Goal: Task Accomplishment & Management: Manage account settings

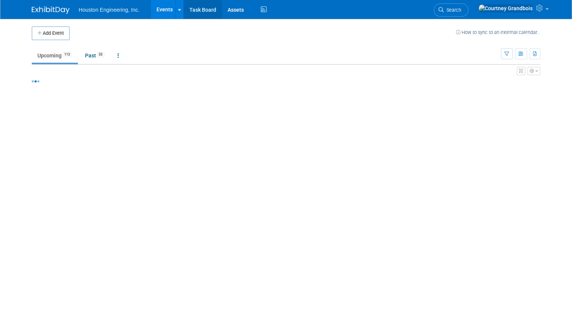
click at [199, 14] on link "Task Board" at bounding box center [203, 9] width 38 height 19
click at [512, 49] on button "button" at bounding box center [507, 53] width 12 height 11
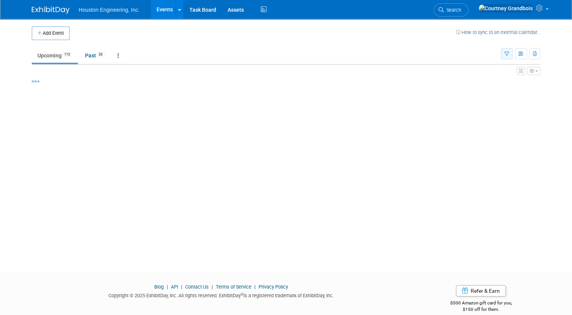
drag, startPoint x: 515, startPoint y: 57, endPoint x: 511, endPoint y: 54, distance: 4.8
click at [513, 57] on button "button" at bounding box center [507, 53] width 12 height 11
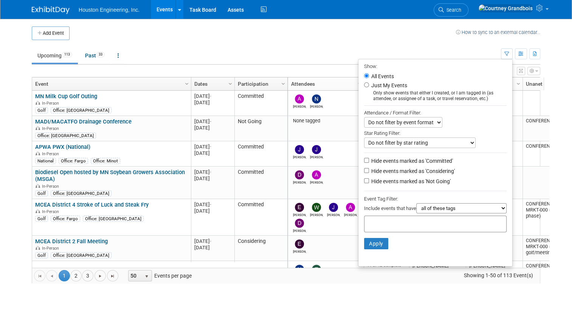
click at [429, 48] on ul "Upcoming 113 Past 33 All Events 146 Past and Upcoming Grouped Annually Events g…" at bounding box center [266, 56] width 469 height 17
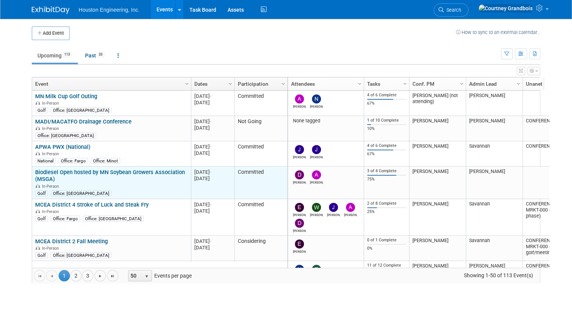
click at [77, 170] on link "Biodiesel Open hosted by MN Soybean Growers Association (MSGA)" at bounding box center [110, 176] width 150 height 14
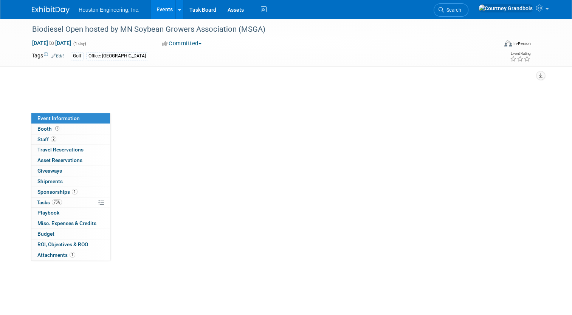
select select "3 - Reg/Prep Done"
select select "No"
select select "Environmental"
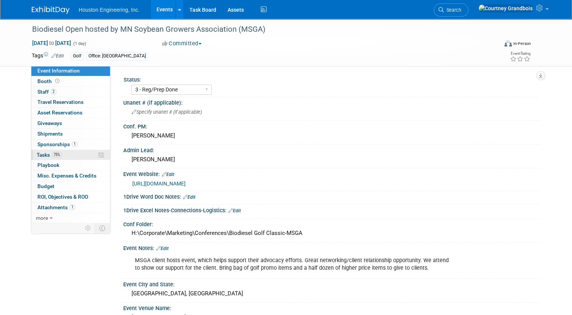
click at [38, 155] on span "Tasks 75%" at bounding box center [49, 155] width 25 height 6
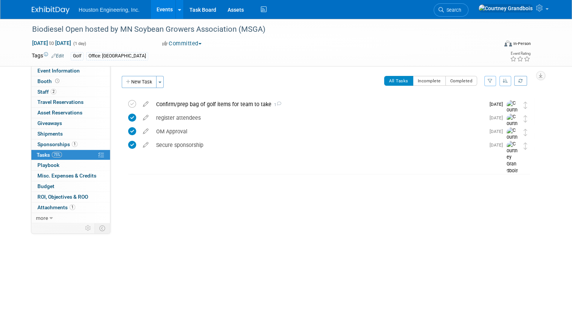
click at [513, 167] on div "Biodiesel Open hosted by MN Soybean Growers Association (MSGA) Aug 18, 2025 to …" at bounding box center [327, 140] width 415 height 85
click at [55, 140] on link "1 Sponsorships 1" at bounding box center [70, 145] width 79 height 10
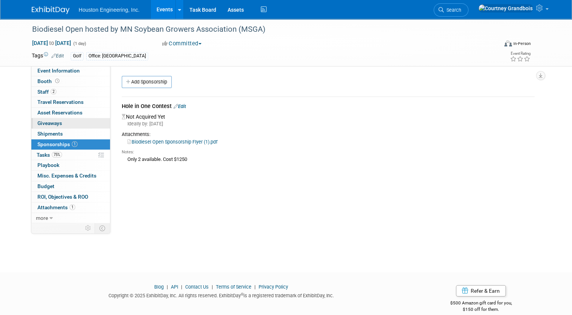
click at [59, 119] on link "0 Giveaways 0" at bounding box center [70, 123] width 79 height 10
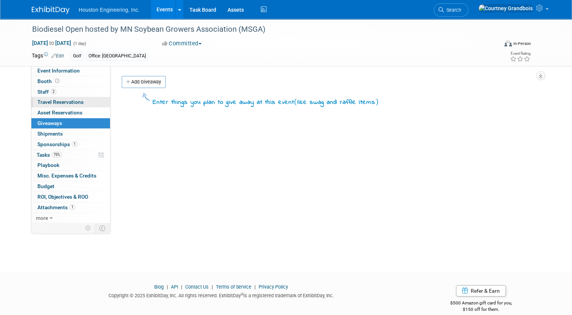
click at [61, 105] on span "Travel Reservations 0" at bounding box center [60, 102] width 46 height 6
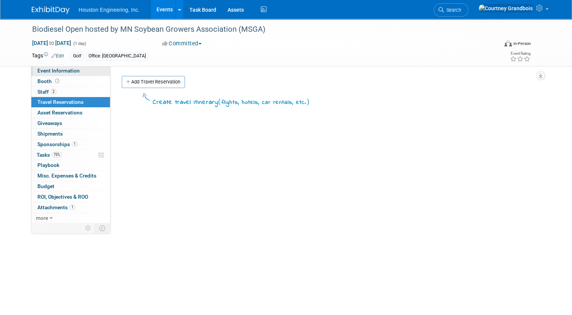
click at [70, 74] on link "Event Information" at bounding box center [70, 71] width 79 height 10
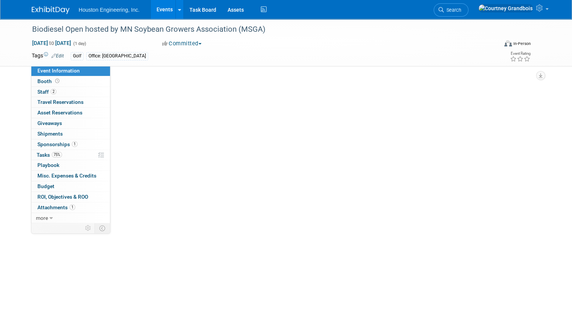
select select "3 - Reg/Prep Done"
select select "No"
select select "Environmental"
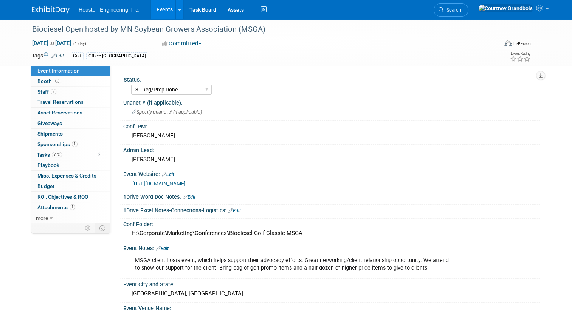
scroll to position [38, 0]
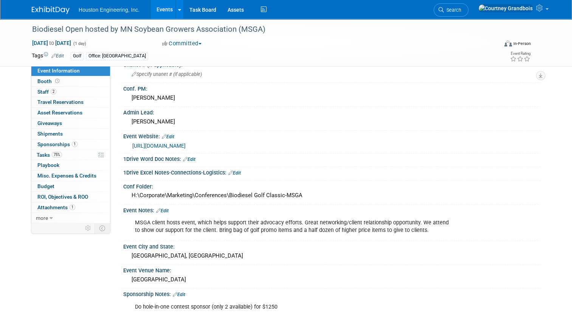
click at [186, 144] on link "https://mnsoybean.org/MSGA/golf-events/#events" at bounding box center [158, 146] width 53 height 6
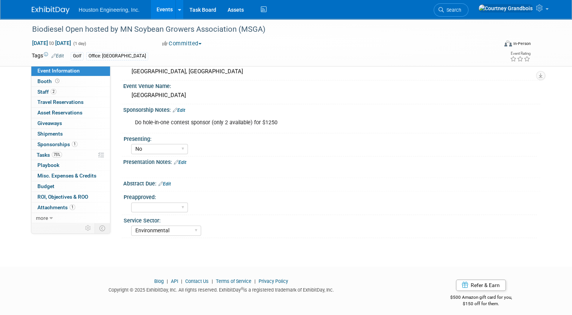
scroll to position [223, 0]
click at [37, 155] on span "Tasks 75%" at bounding box center [49, 155] width 25 height 6
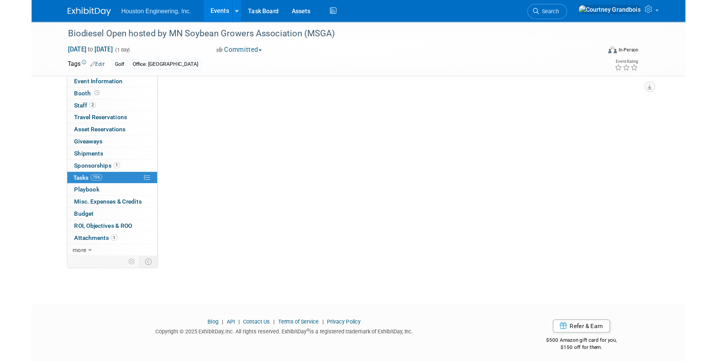
scroll to position [0, 0]
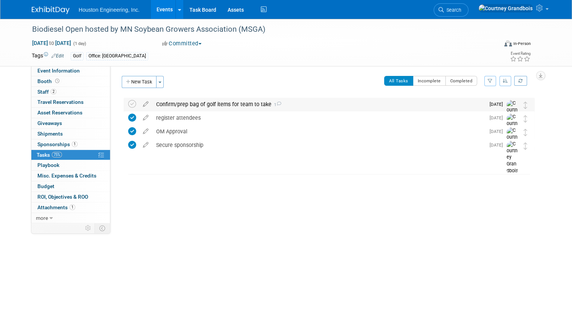
click at [276, 106] on div "Confirm/prep bag of golf items for team to take 1" at bounding box center [318, 104] width 333 height 13
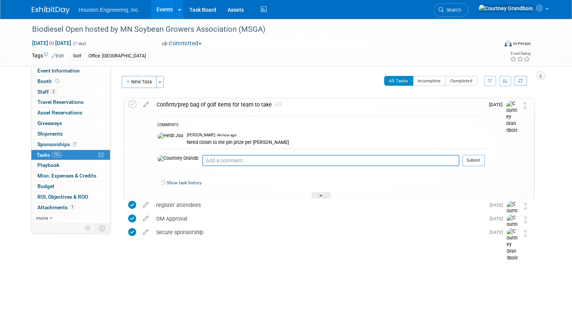
click at [272, 107] on span "1" at bounding box center [277, 105] width 10 height 5
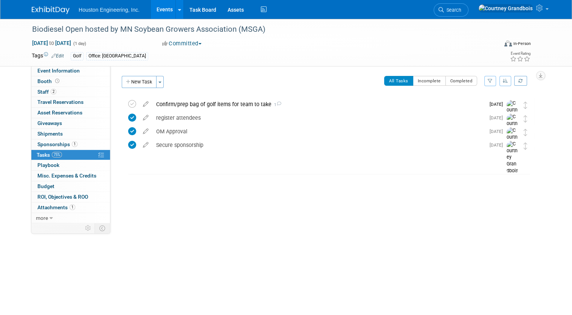
click at [561, 158] on div "Biodiesel Open hosted by MN Soybean Growers Association (MSGA) Aug 18, 2025 to …" at bounding box center [286, 139] width 572 height 240
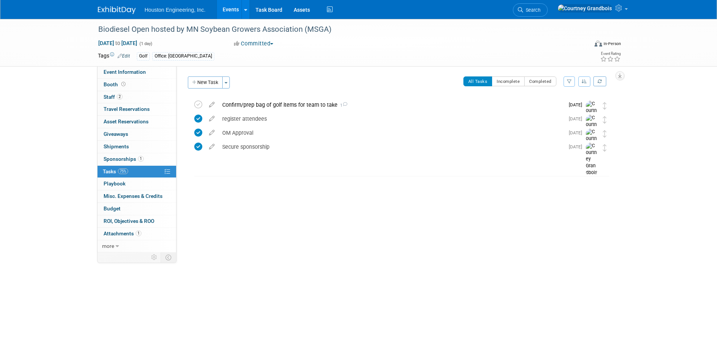
click at [228, 192] on div "Status: 1 - GNG/KO Needed 2 - Post KO/Active Planning 3 - Reg/Prep Done Unanet …" at bounding box center [398, 159] width 443 height 186
click at [236, 8] on link "Events" at bounding box center [231, 9] width 28 height 19
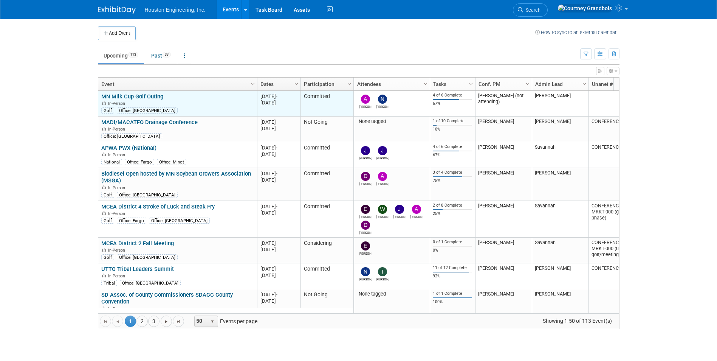
click at [125, 92] on td "MN Milk Cup Golf Outing MN Milk Cup Golf Outing In-Person Golf Office: Maple Gr…" at bounding box center [177, 104] width 159 height 26
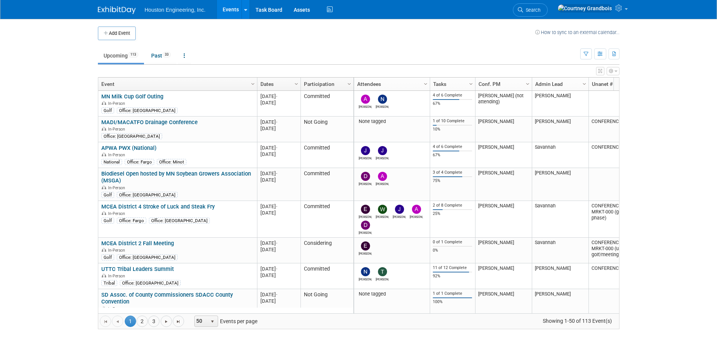
click at [123, 96] on link "MN Milk Cup Golf Outing" at bounding box center [132, 96] width 62 height 7
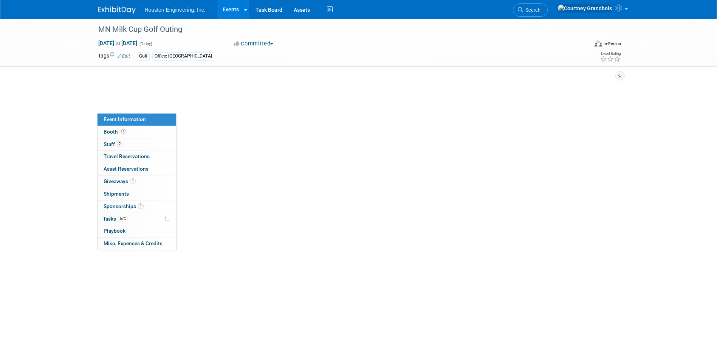
select select "3 - Reg/Prep Done"
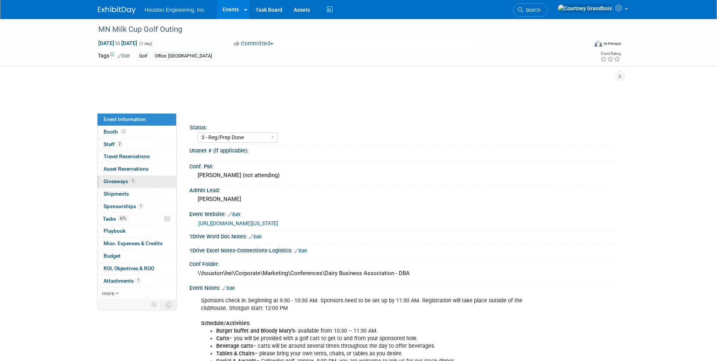
select select "No"
select select "Environmental"
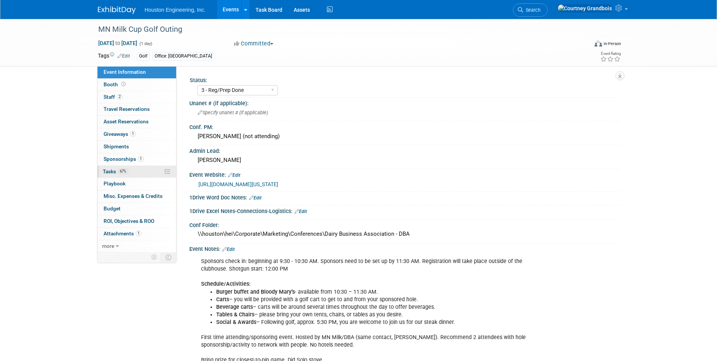
click at [108, 173] on span "Tasks 67%" at bounding box center [115, 171] width 25 height 6
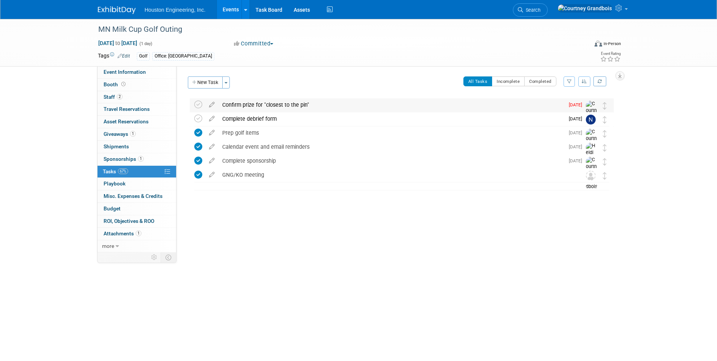
click at [245, 101] on div "Confirm prize for "closest to the pin"" at bounding box center [392, 104] width 346 height 13
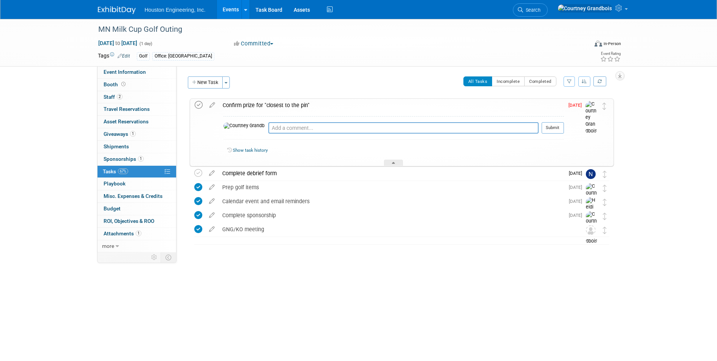
click at [203, 104] on td at bounding box center [200, 132] width 11 height 67
click at [199, 105] on icon at bounding box center [199, 105] width 8 height 8
click at [241, 17] on link "Events" at bounding box center [231, 9] width 28 height 19
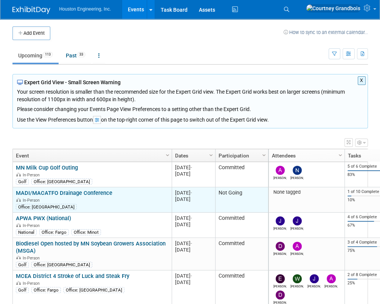
click at [83, 190] on link "MADI/MACATFO Drainage Conference" at bounding box center [64, 193] width 96 height 7
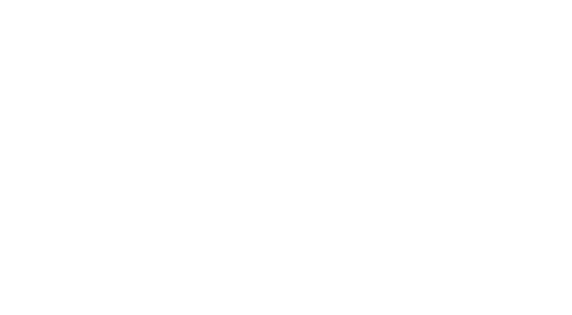
select select "Yes"
select select "Water Resources"
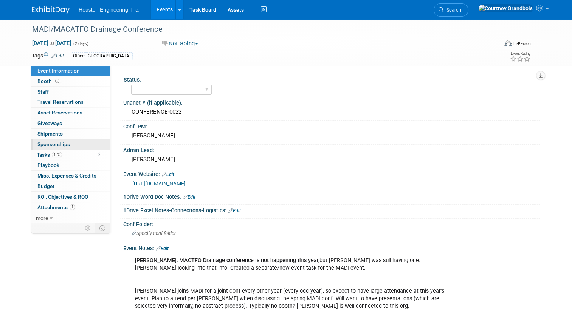
click at [61, 146] on span "Sponsorships 0" at bounding box center [53, 144] width 33 height 6
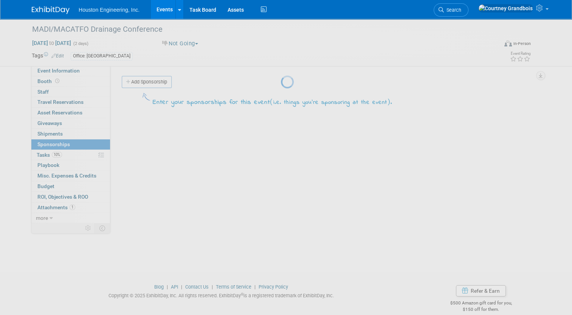
click at [281, 150] on div at bounding box center [286, 157] width 11 height 315
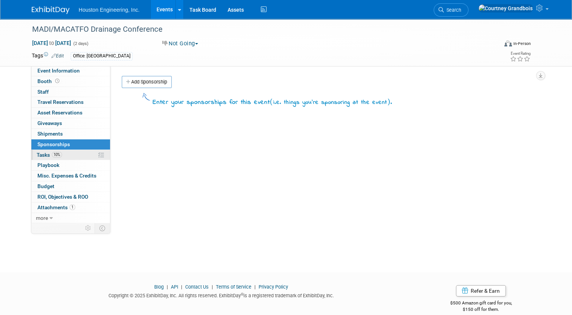
click at [67, 152] on link "10% Tasks 10%" at bounding box center [70, 155] width 79 height 10
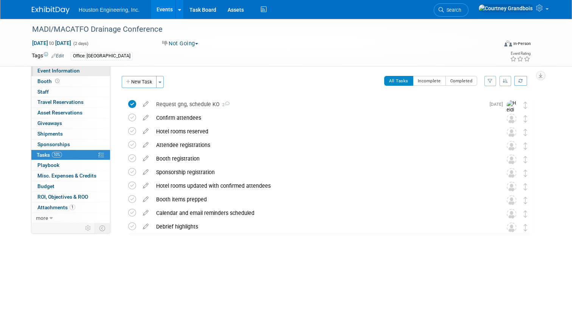
click at [56, 70] on span "Event Information" at bounding box center [58, 71] width 42 height 6
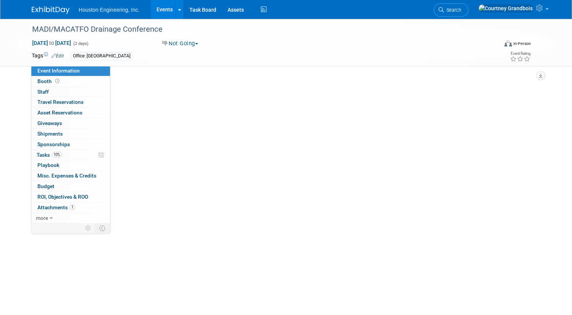
select select "Yes"
select select "Water Resources"
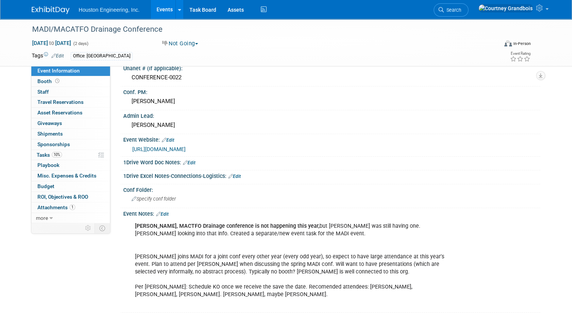
scroll to position [76, 0]
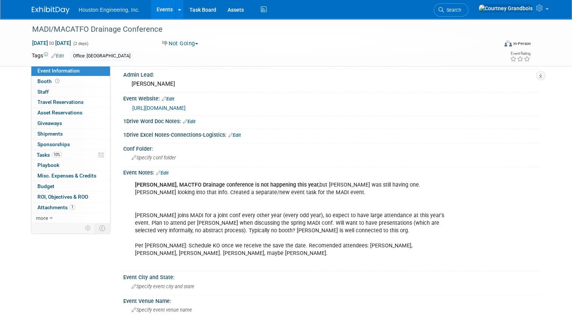
click at [161, 11] on link "Events" at bounding box center [165, 9] width 28 height 19
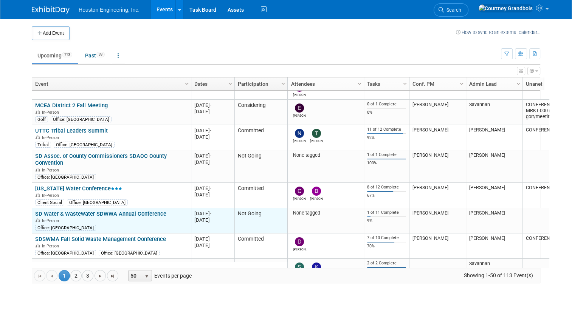
scroll to position [182, 0]
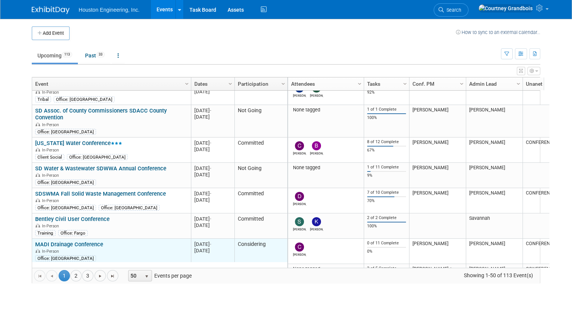
click at [71, 240] on td "MADI Drainage Conference MADI Drainage Conference In-Person Office: Maple Grove" at bounding box center [111, 251] width 159 height 25
click at [73, 244] on link "MADI Drainage Conference" at bounding box center [69, 244] width 68 height 7
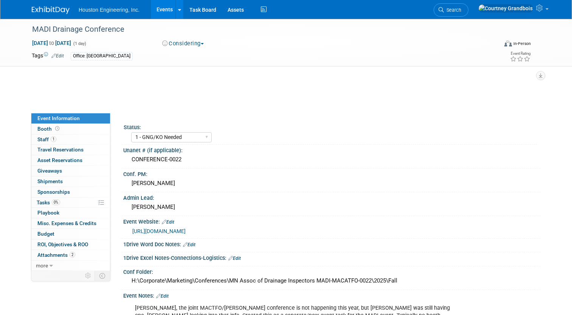
select select "1 - GNG/KO Needed"
select select "Yes"
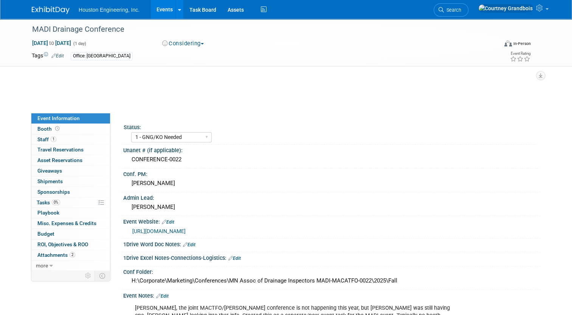
select select "Water Resources"
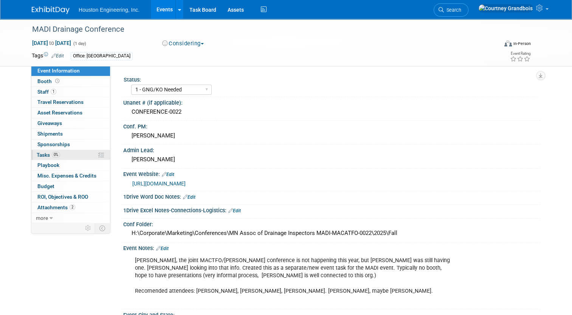
click at [42, 158] on link "0% Tasks 0%" at bounding box center [70, 155] width 79 height 10
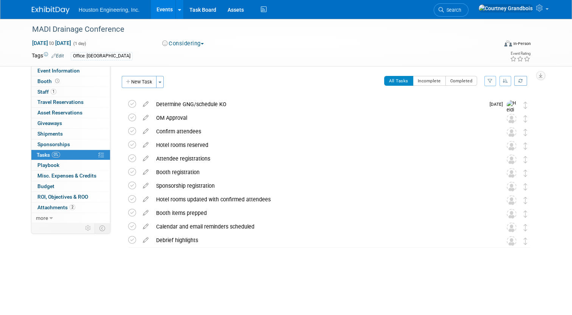
click at [165, 16] on link "Events" at bounding box center [165, 9] width 28 height 19
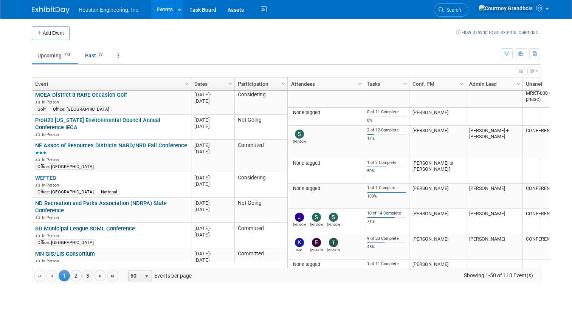
scroll to position [681, 0]
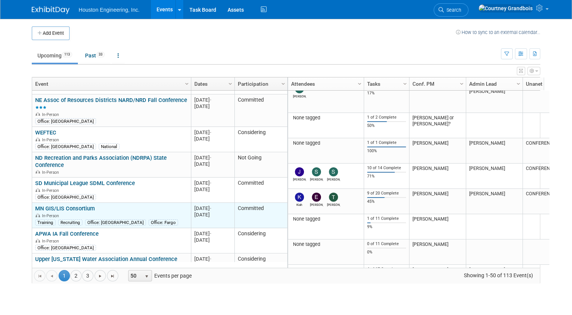
click at [78, 205] on link "MN GIS/LIS Consortium" at bounding box center [65, 208] width 60 height 7
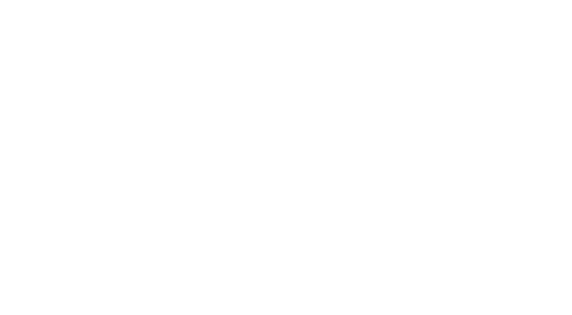
select select "2 - Post KO/Active Planning"
select select "Yes"
select select "Geo. Technology"
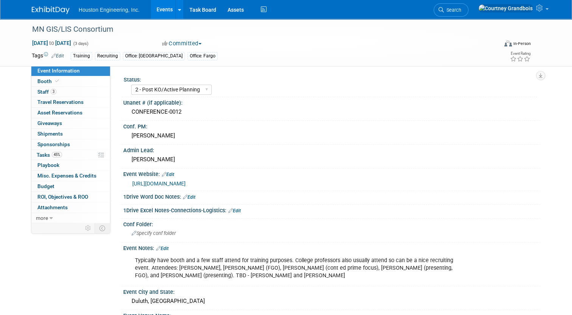
click at [154, 184] on link "[URL][DOMAIN_NAME]" at bounding box center [158, 184] width 53 height 6
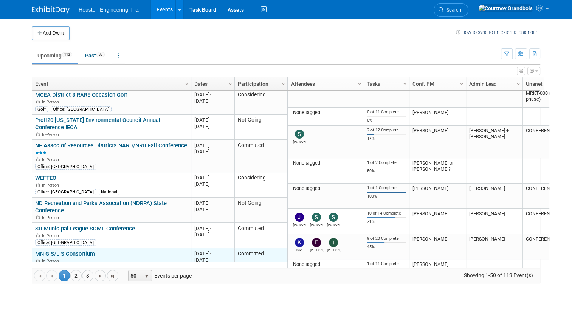
scroll to position [726, 0]
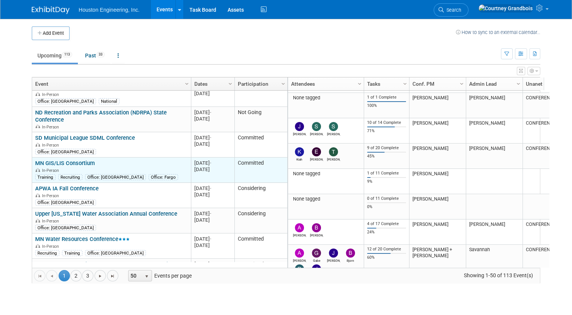
click at [62, 160] on link "MN GIS/LIS Consortium" at bounding box center [65, 163] width 60 height 7
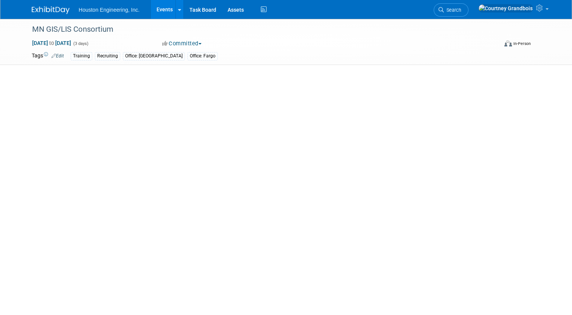
select select "2 - Post KO/Active Planning"
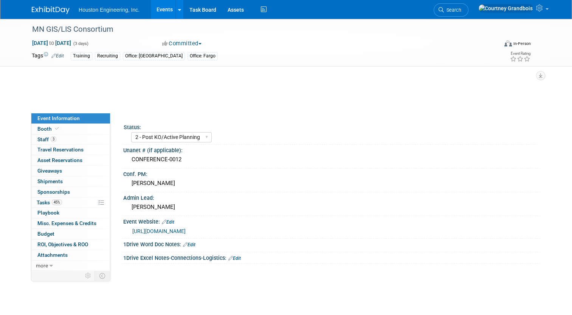
select select "Yes"
select select "Geo. Technology"
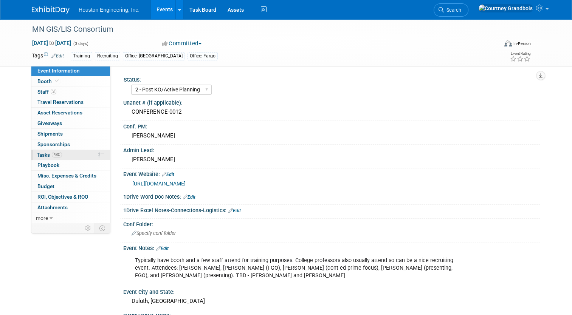
click at [37, 154] on span "Tasks 45%" at bounding box center [49, 155] width 25 height 6
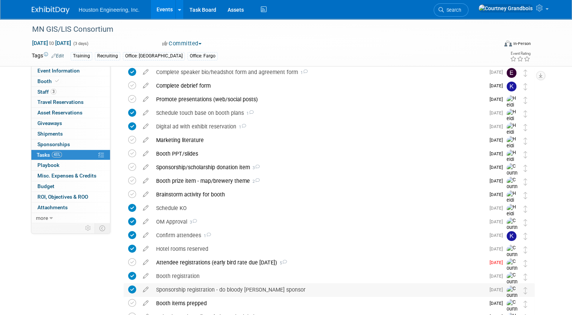
scroll to position [76, 0]
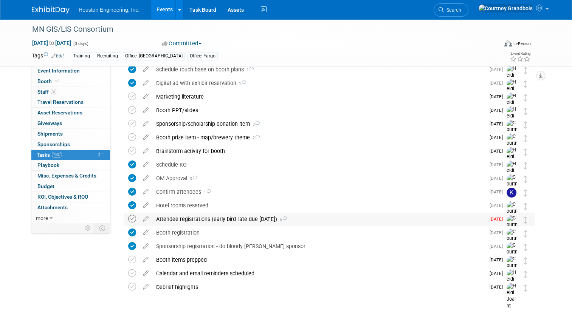
click at [129, 221] on icon at bounding box center [132, 219] width 8 height 8
click at [233, 138] on div "Booth prize item - map/brewery theme 2" at bounding box center [318, 137] width 333 height 13
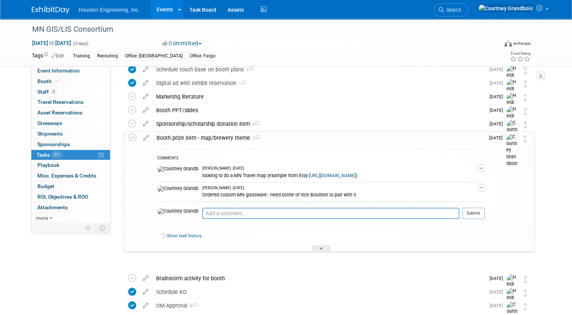
click at [226, 138] on div "Booth prize item - map/brewery theme 2" at bounding box center [319, 138] width 332 height 13
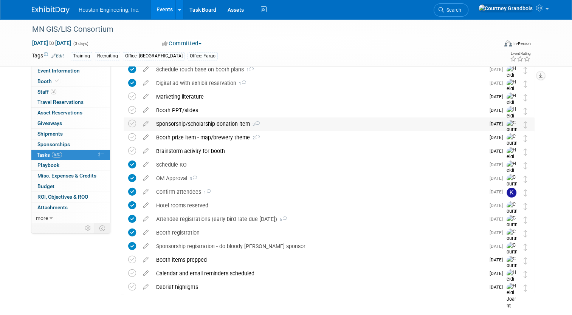
click at [222, 127] on div "Sponsorship/scholarship donation item 3" at bounding box center [318, 124] width 333 height 13
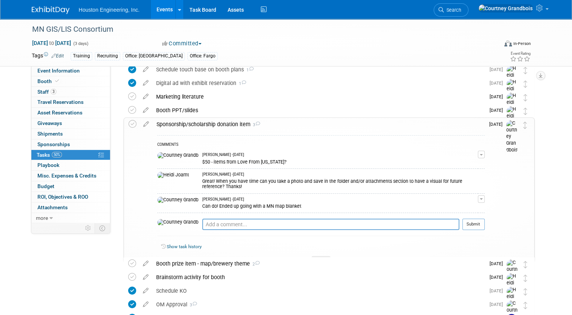
click at [222, 127] on div "Sponsorship/scholarship donation item 3" at bounding box center [319, 124] width 332 height 13
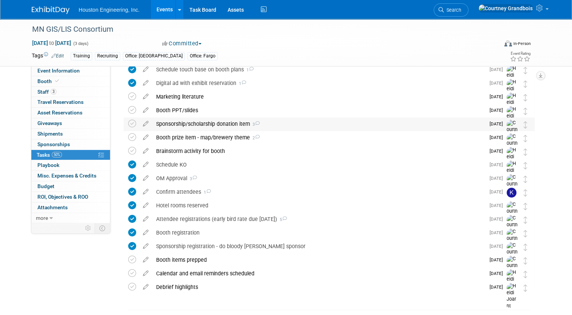
click at [129, 128] on link at bounding box center [132, 125] width 8 height 5
click at [128, 135] on icon at bounding box center [132, 137] width 8 height 8
click at [118, 9] on span "Houston Engineering, Inc." at bounding box center [109, 10] width 61 height 6
click at [154, 3] on link "Events" at bounding box center [165, 9] width 28 height 19
